Goal: Task Accomplishment & Management: Use online tool/utility

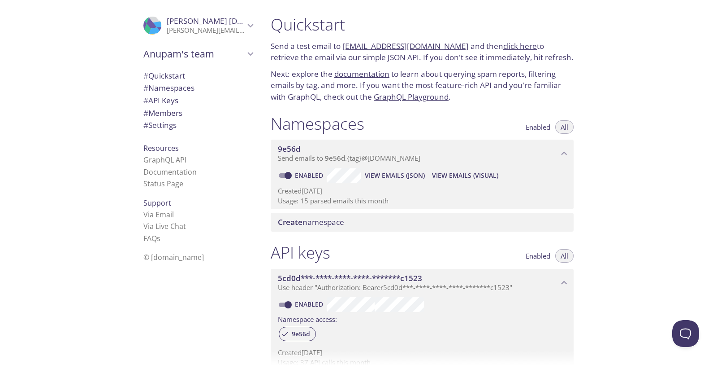
scroll to position [112, 0]
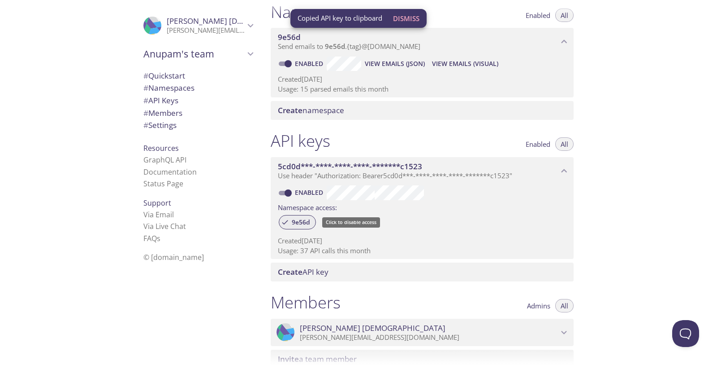
click at [300, 222] on span "9e56d" at bounding box center [301, 222] width 29 height 8
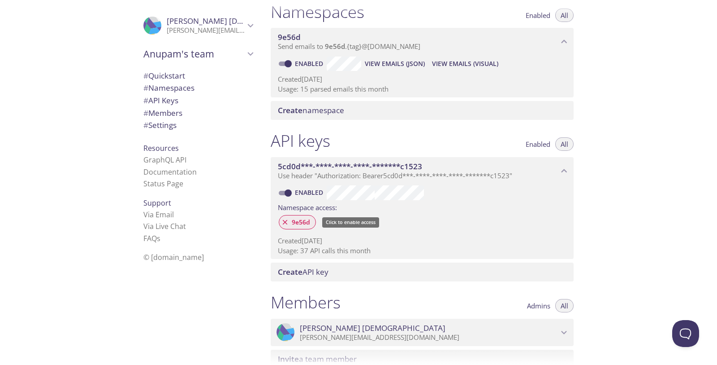
click at [303, 223] on span "9e56d" at bounding box center [301, 222] width 29 height 8
click at [290, 34] on span "9e56d" at bounding box center [289, 37] width 23 height 10
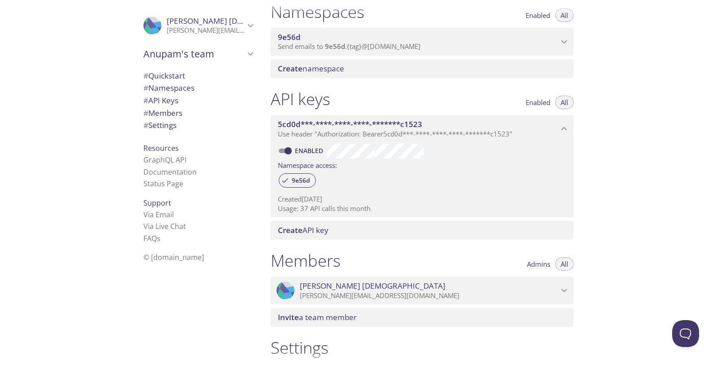
click at [290, 34] on span "9e56d" at bounding box center [289, 37] width 23 height 10
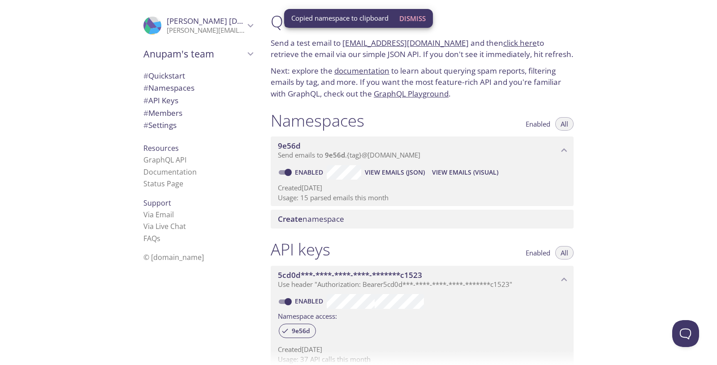
scroll to position [0, 0]
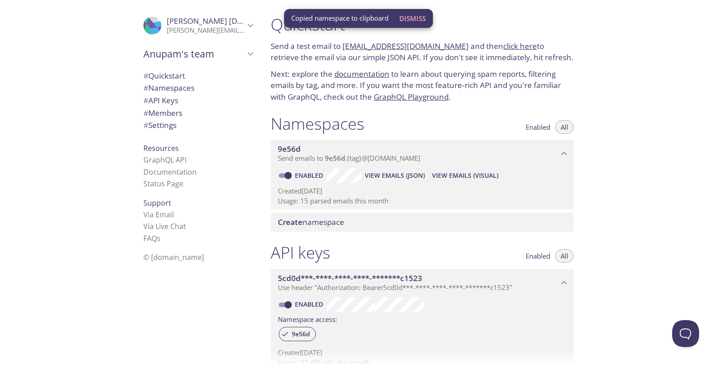
click at [461, 175] on span "View Emails (Visual)" at bounding box center [465, 175] width 66 height 11
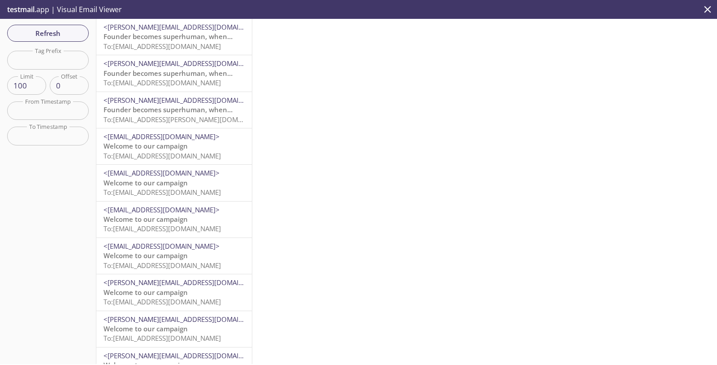
click at [622, 67] on div at bounding box center [484, 191] width 465 height 345
click at [455, 122] on div at bounding box center [484, 191] width 465 height 345
click at [674, 72] on div at bounding box center [484, 191] width 465 height 345
